Goal: Information Seeking & Learning: Find specific fact

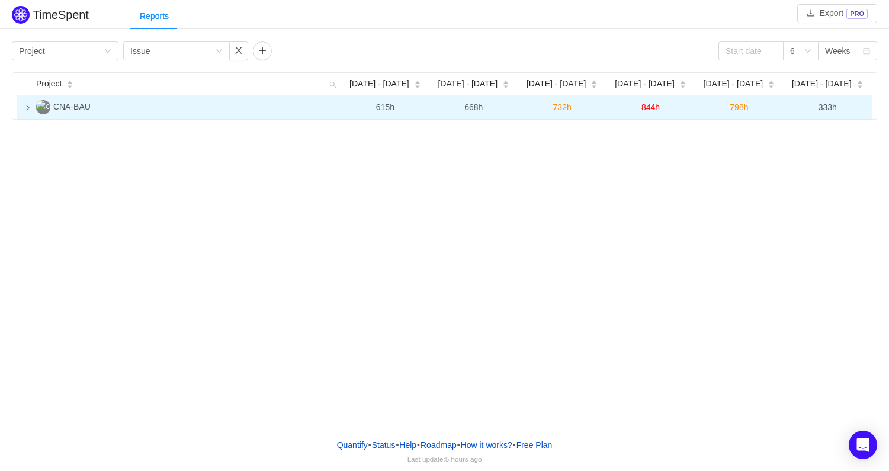
click at [25, 107] on icon "icon: right" at bounding box center [28, 108] width 6 height 6
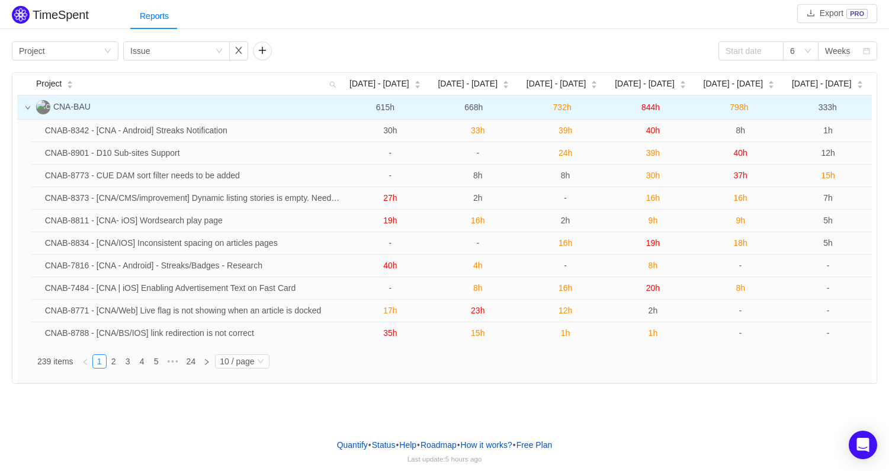
click at [98, 61] on div "Group by Project Group by Issue 6 Weeks Project [DATE] - [DATE] Sep [DATE] - [D…" at bounding box center [444, 212] width 865 height 342
click at [102, 56] on div "Group by Project" at bounding box center [61, 51] width 85 height 18
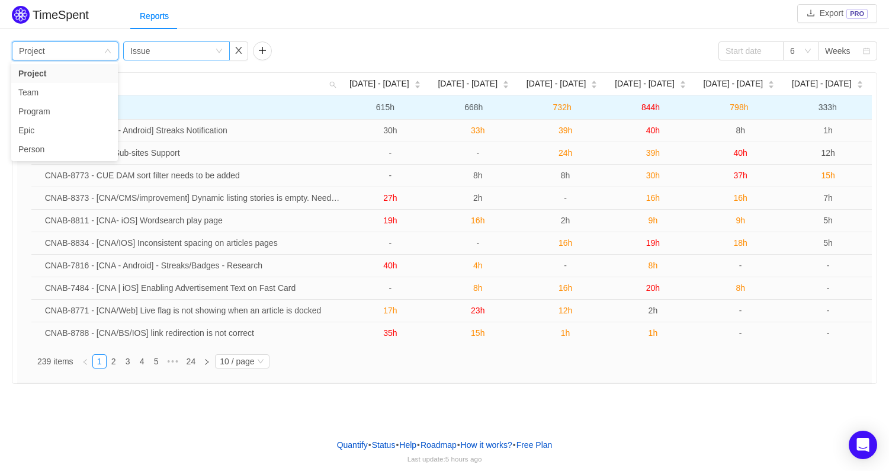
click at [198, 44] on div "Group by Issue" at bounding box center [172, 51] width 85 height 18
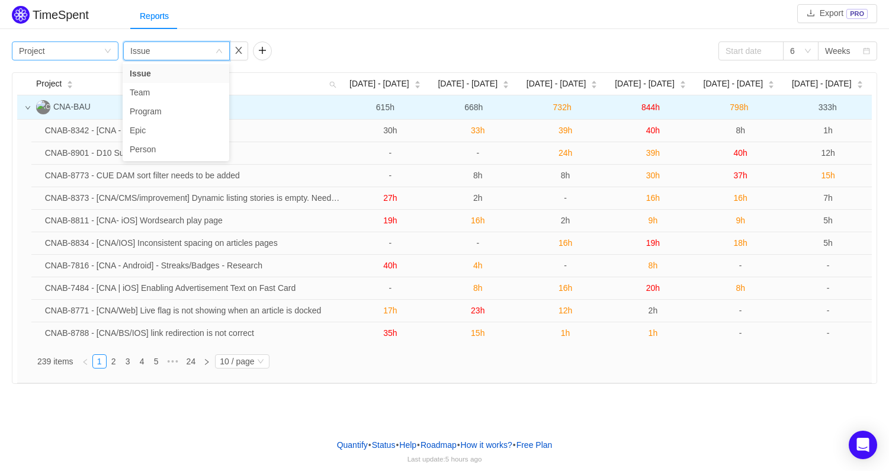
click at [73, 53] on div "Group by Project" at bounding box center [61, 51] width 85 height 18
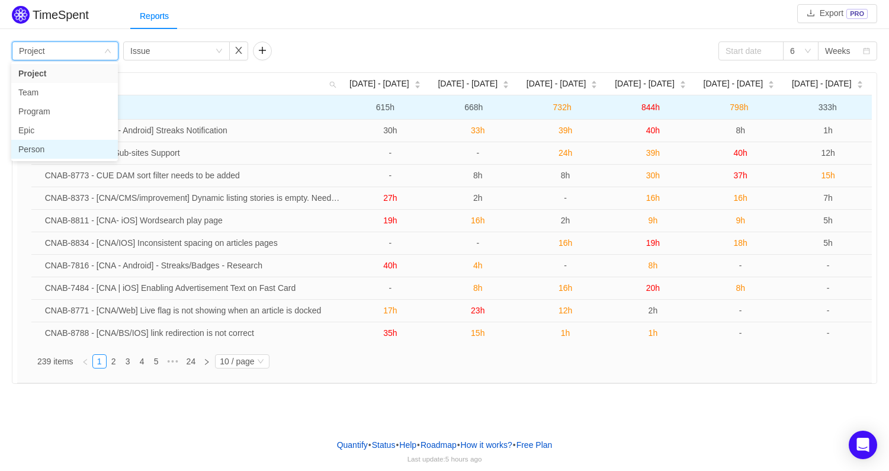
click at [56, 144] on li "Person" at bounding box center [64, 149] width 107 height 19
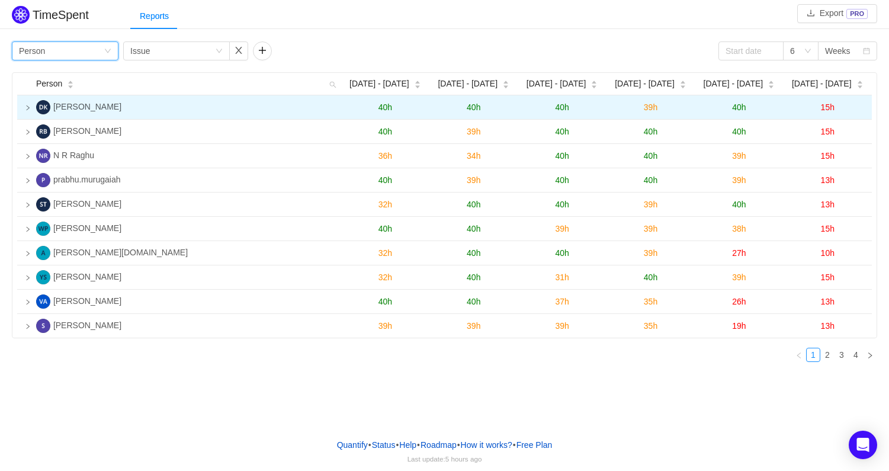
click at [377, 112] on td "40h" at bounding box center [385, 107] width 88 height 24
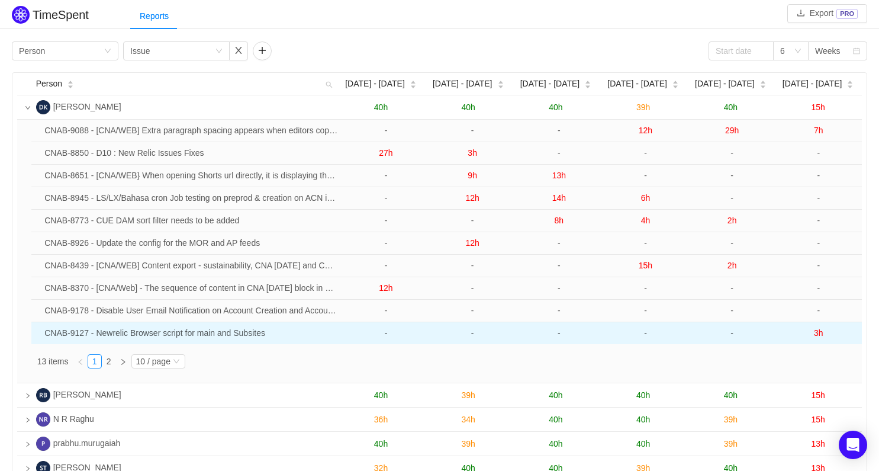
click at [246, 333] on td "CNAB-9127 - Newrelic Browser script for main and Subsites" at bounding box center [191, 333] width 303 height 22
click at [68, 336] on td "CNAB-9127 - Newrelic Browser script for main and Subsites" at bounding box center [191, 333] width 303 height 22
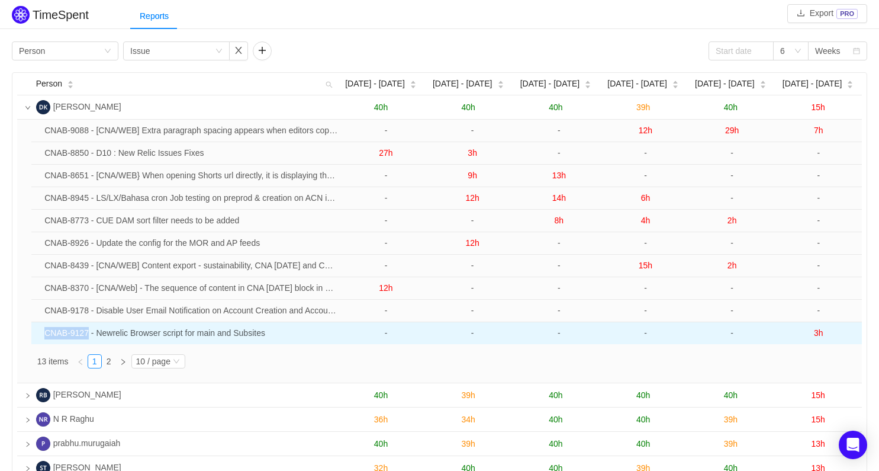
drag, startPoint x: 85, startPoint y: 334, endPoint x: 44, endPoint y: 333, distance: 41.5
click at [44, 333] on td "CNAB-9127 - Newrelic Browser script for main and Subsites" at bounding box center [191, 333] width 303 height 22
copy td "CNAB-9127"
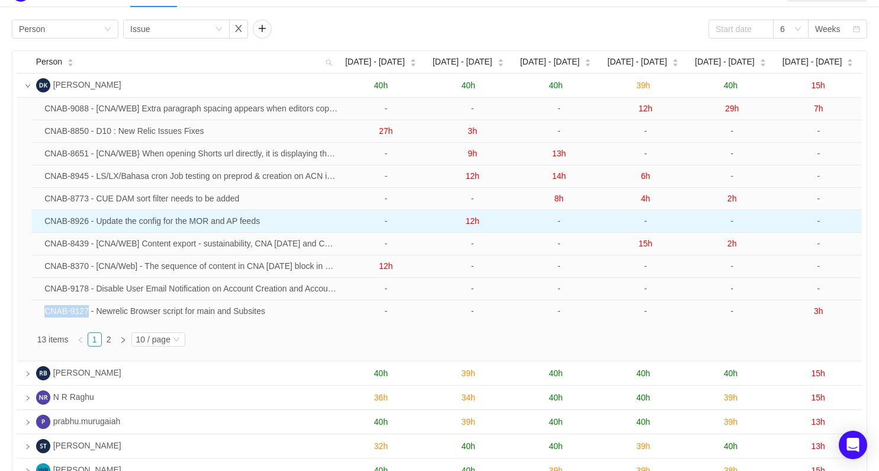
scroll to position [19, 0]
